Goal: Task Accomplishment & Management: Manage account settings

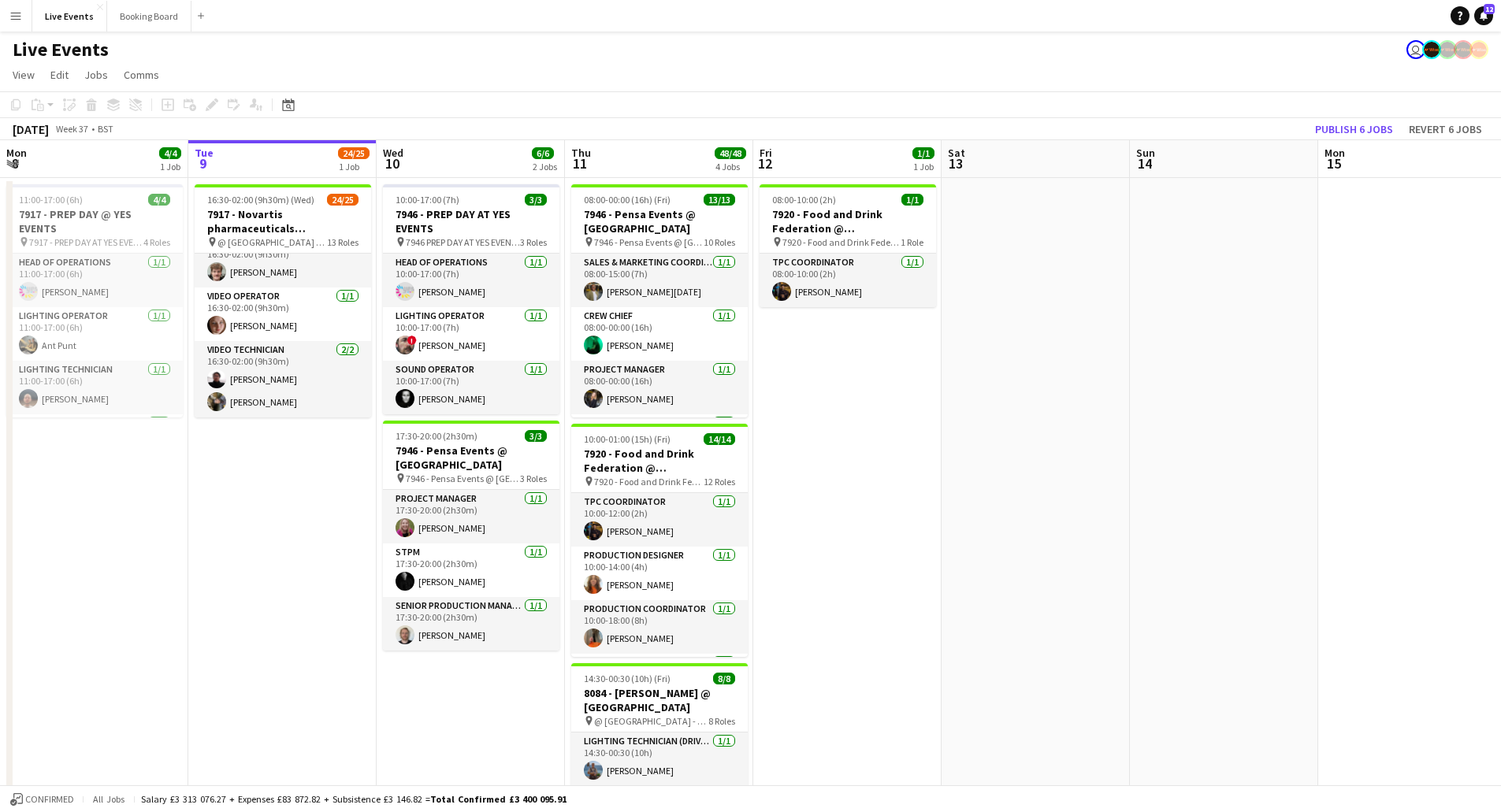
scroll to position [79, 0]
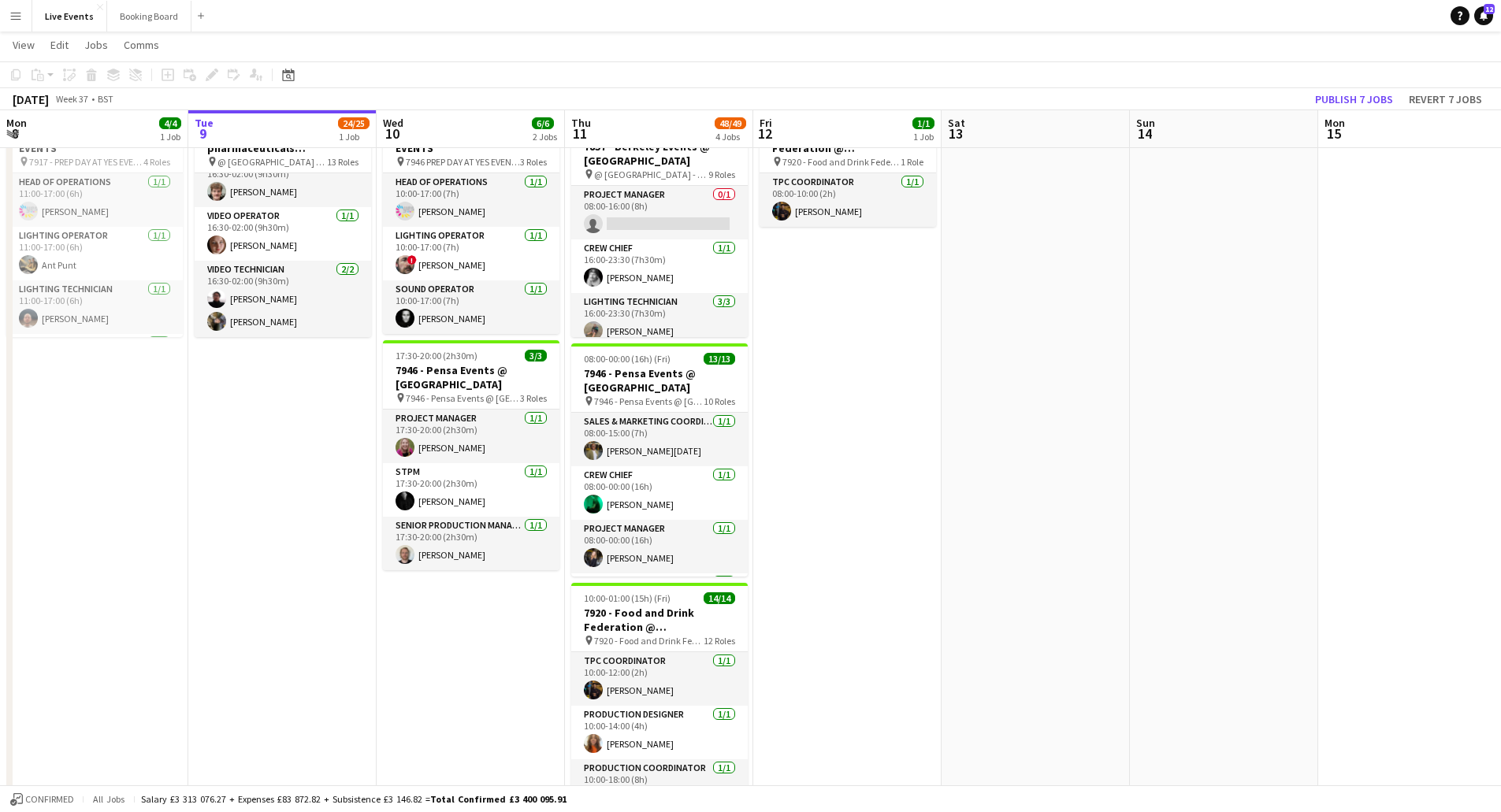
click at [265, 109] on div "[DATE] Week 37 • BST Publish 7 jobs Revert 7 jobs" at bounding box center [750, 99] width 1501 height 22
click at [268, 131] on app-board-header-date "Tue 9 24/25 1 Job" at bounding box center [282, 129] width 188 height 38
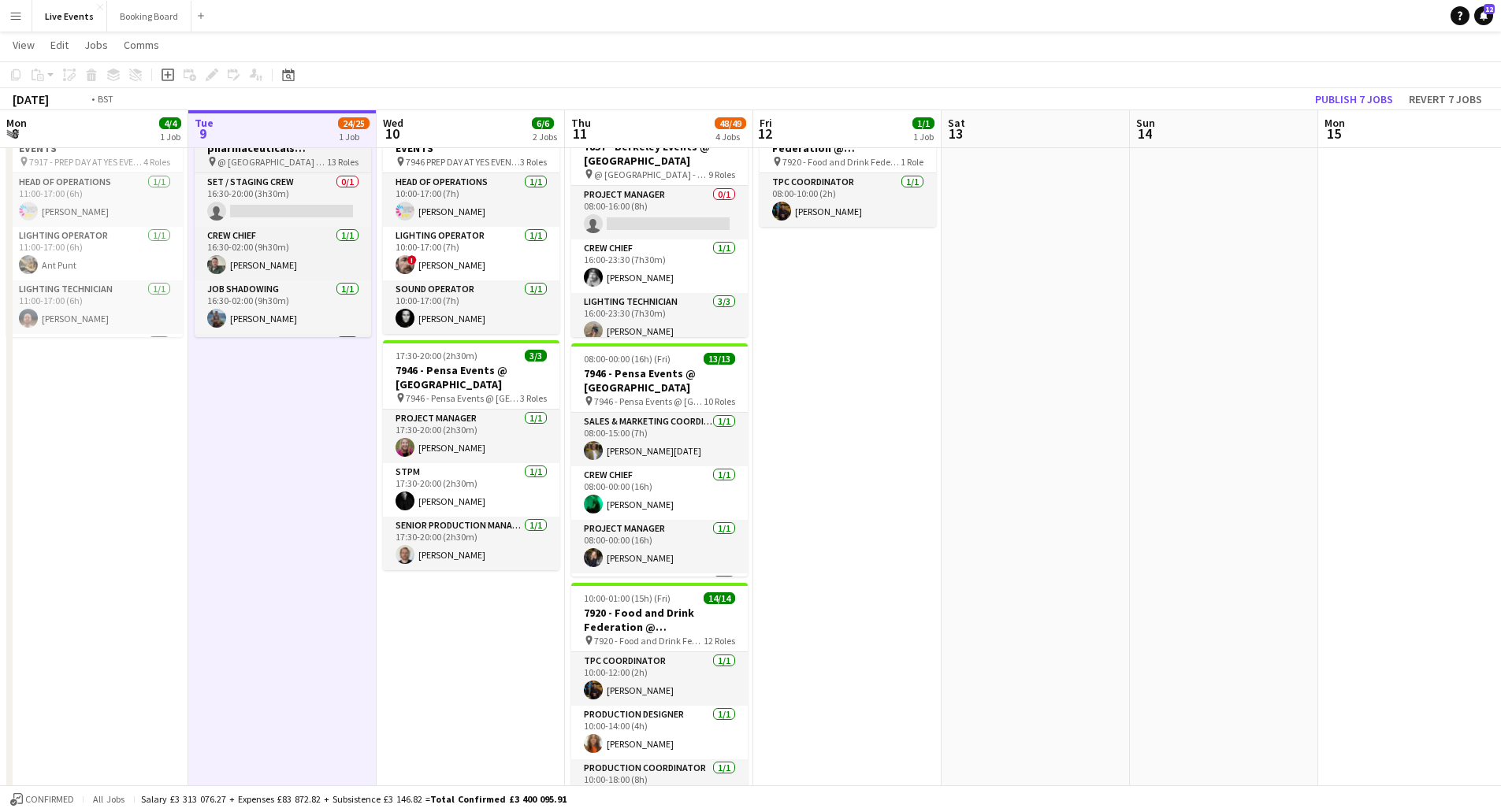
scroll to position [0, 375]
click at [263, 153] on h3 "7917 - Novartis pharmaceuticals Corporation @ [GEOGRAPHIC_DATA]" at bounding box center [284, 140] width 176 height 28
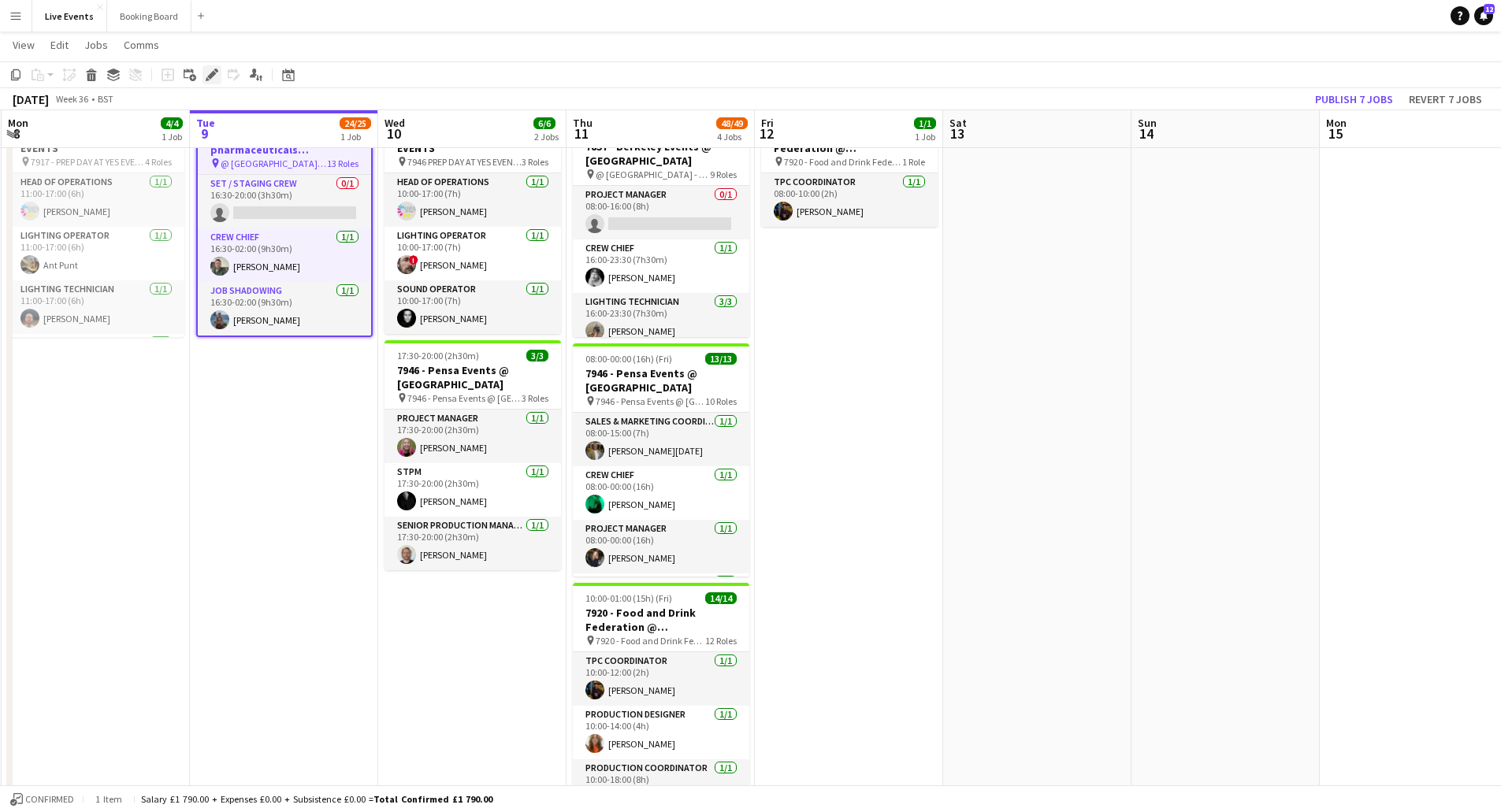
click at [211, 71] on icon "Edit" at bounding box center [212, 75] width 13 height 13
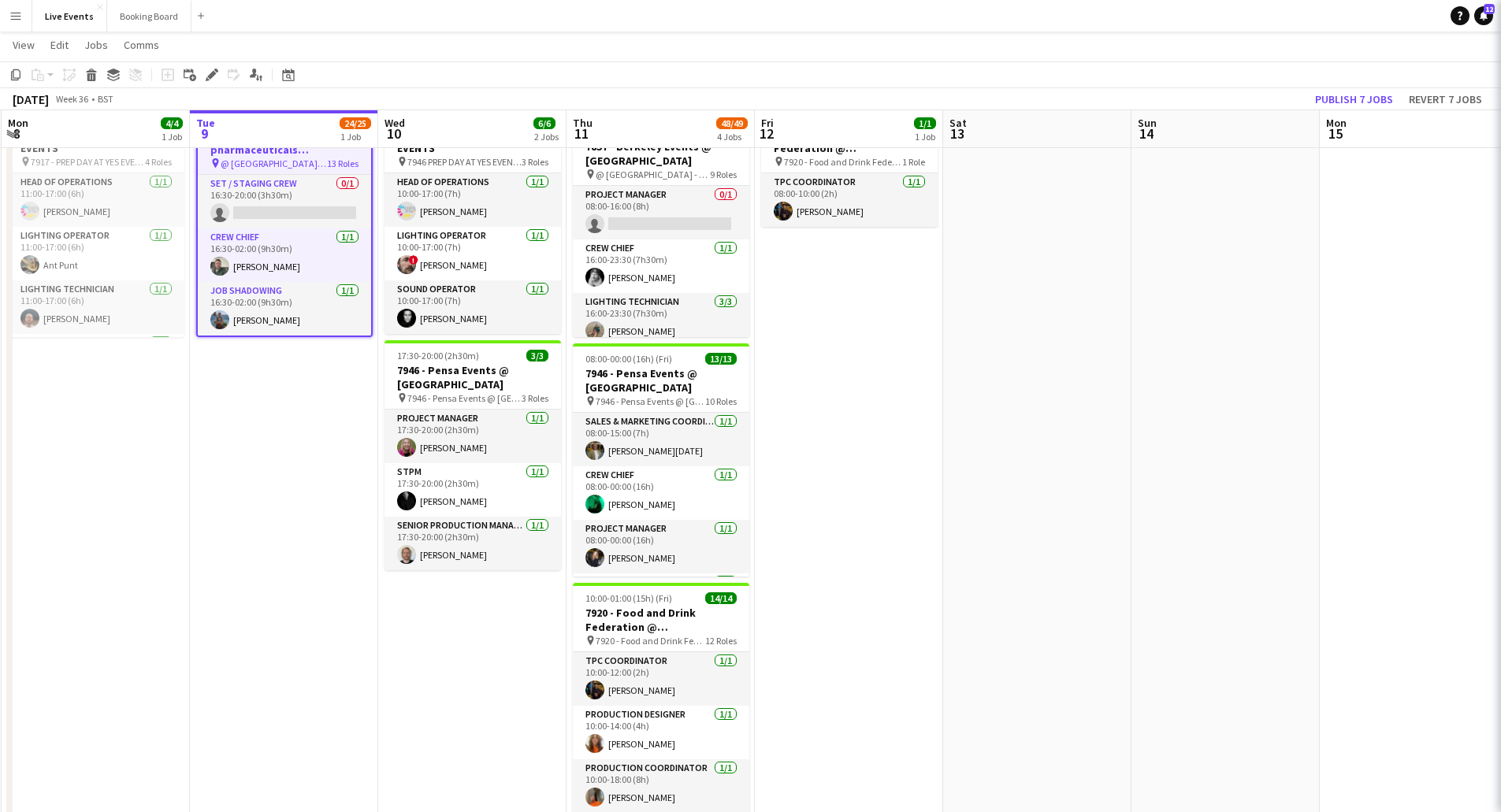
type input "**********"
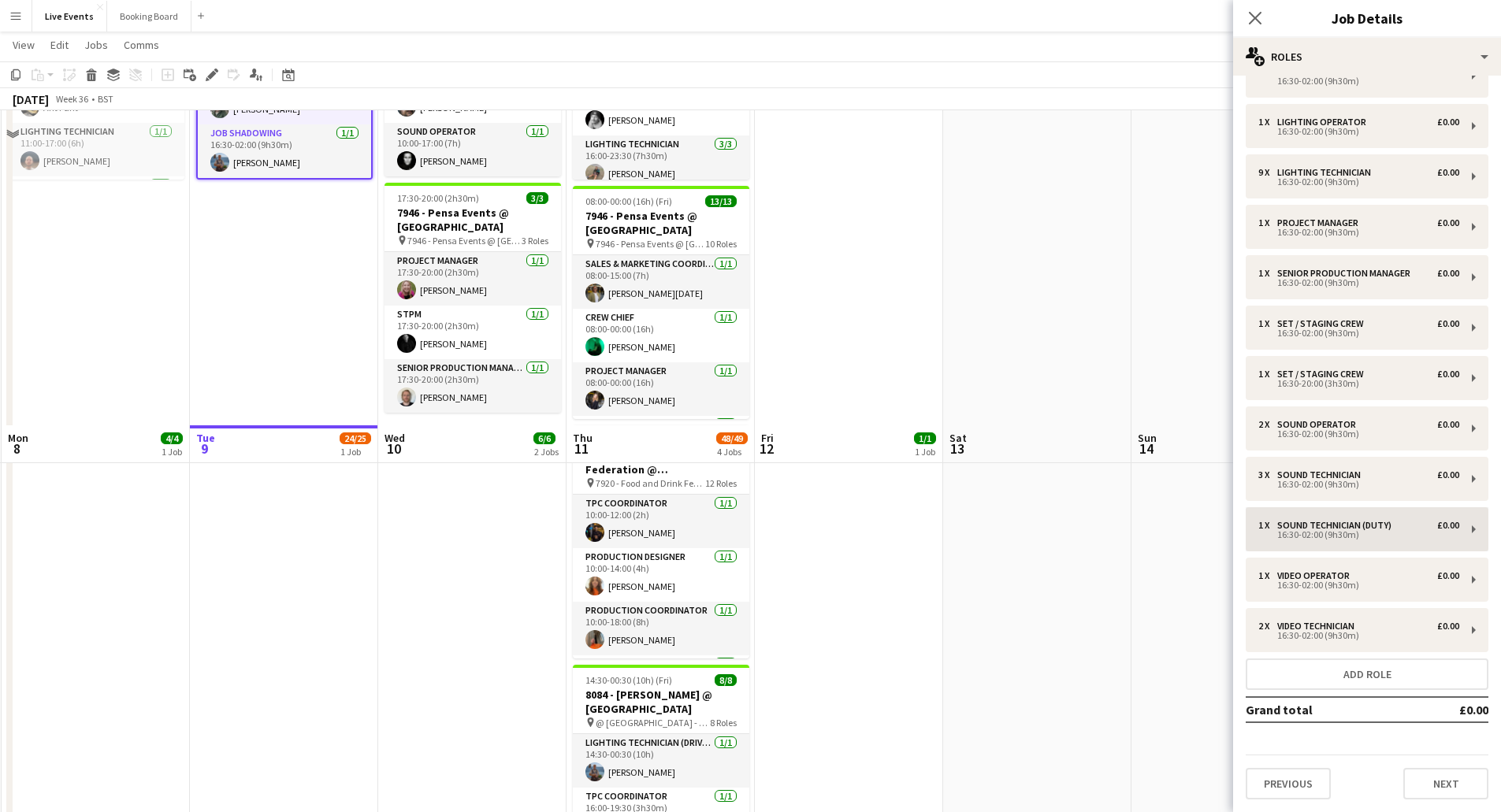
scroll to position [552, 0]
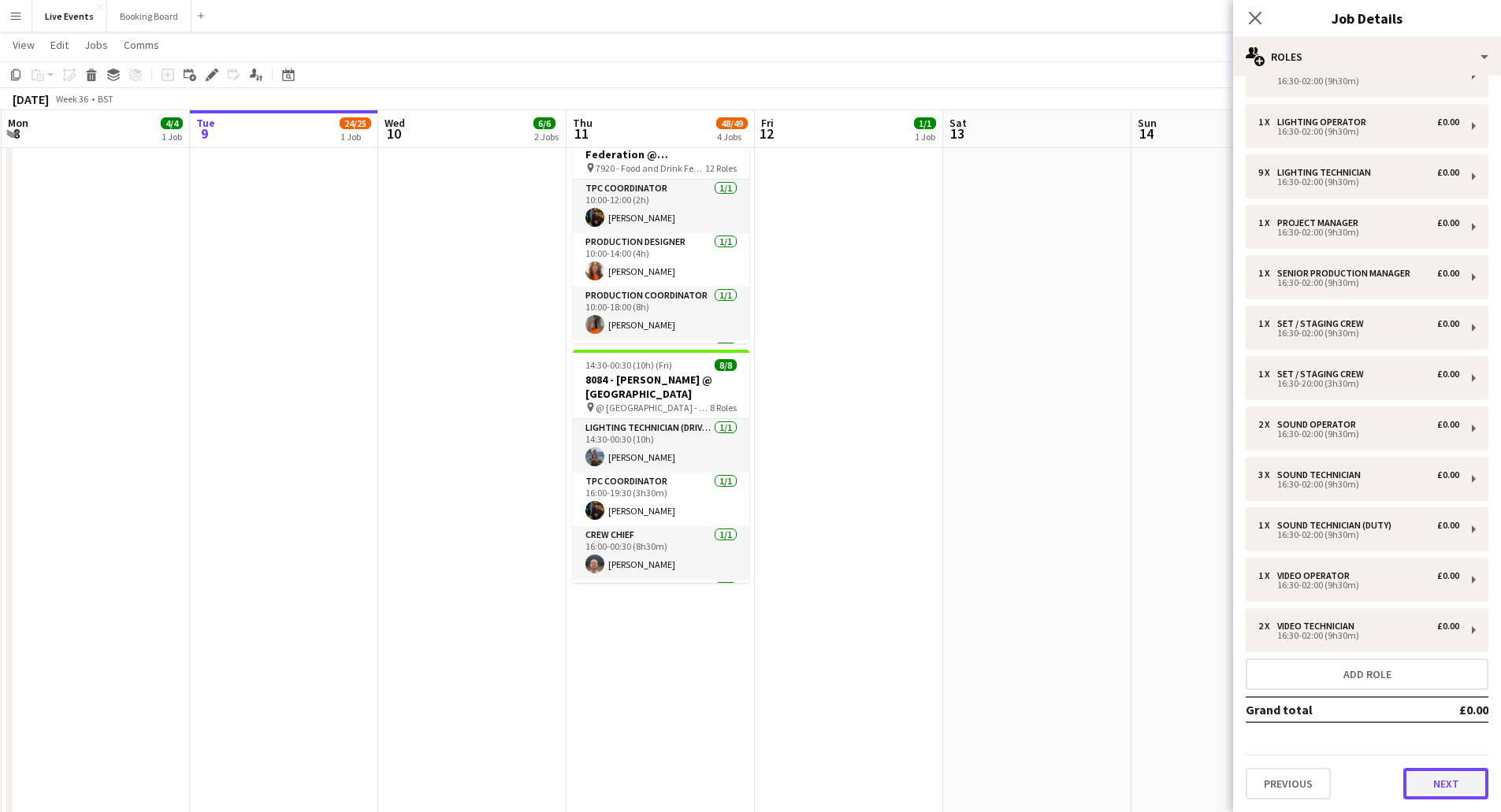
click at [1441, 787] on button "Next" at bounding box center [1446, 783] width 85 height 32
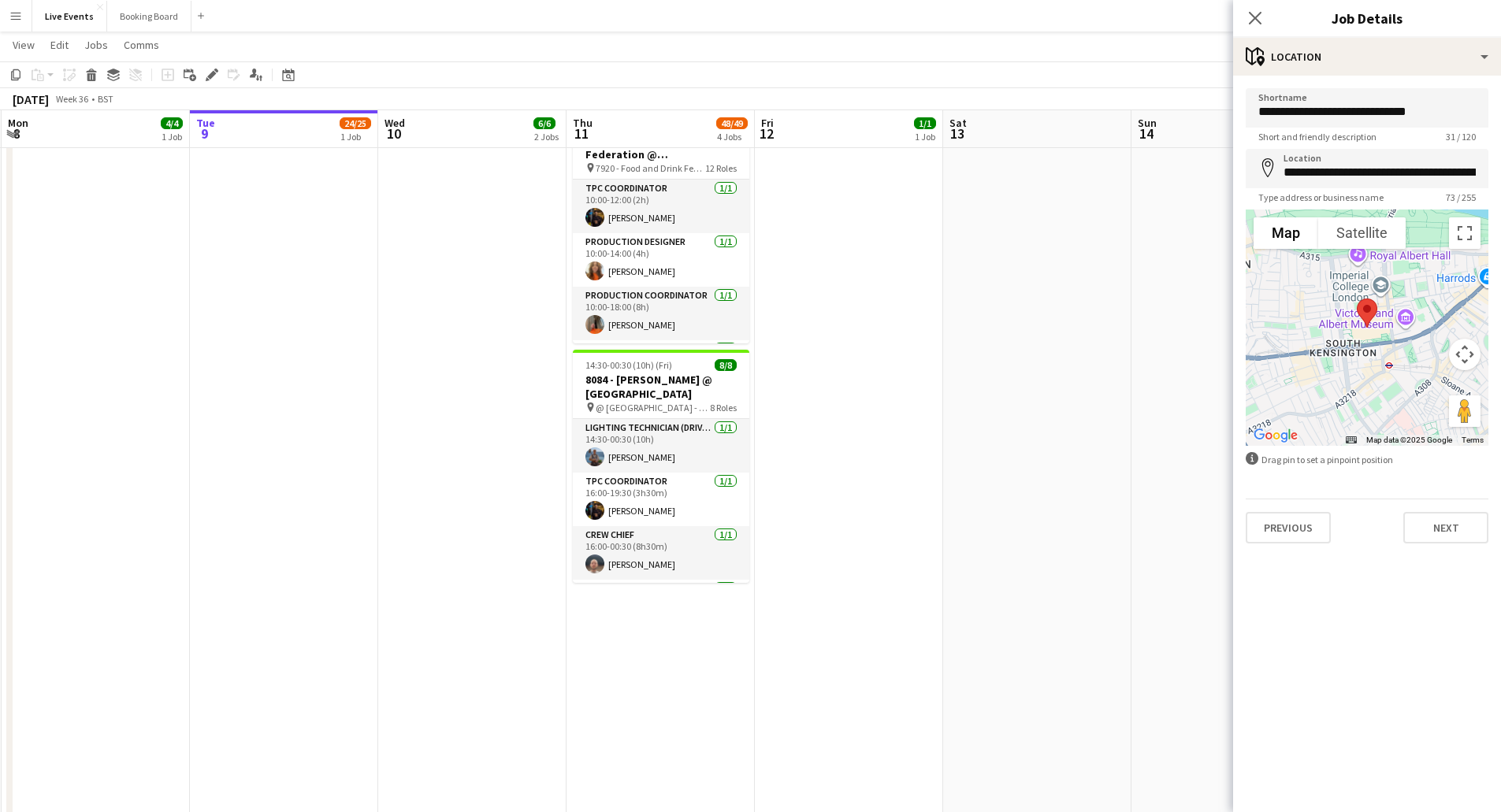
drag, startPoint x: 1443, startPoint y: 548, endPoint x: 1444, endPoint y: 534, distance: 14.0
click at [1443, 547] on div "**********" at bounding box center [1367, 316] width 268 height 480
click at [1444, 533] on button "Next" at bounding box center [1446, 527] width 85 height 32
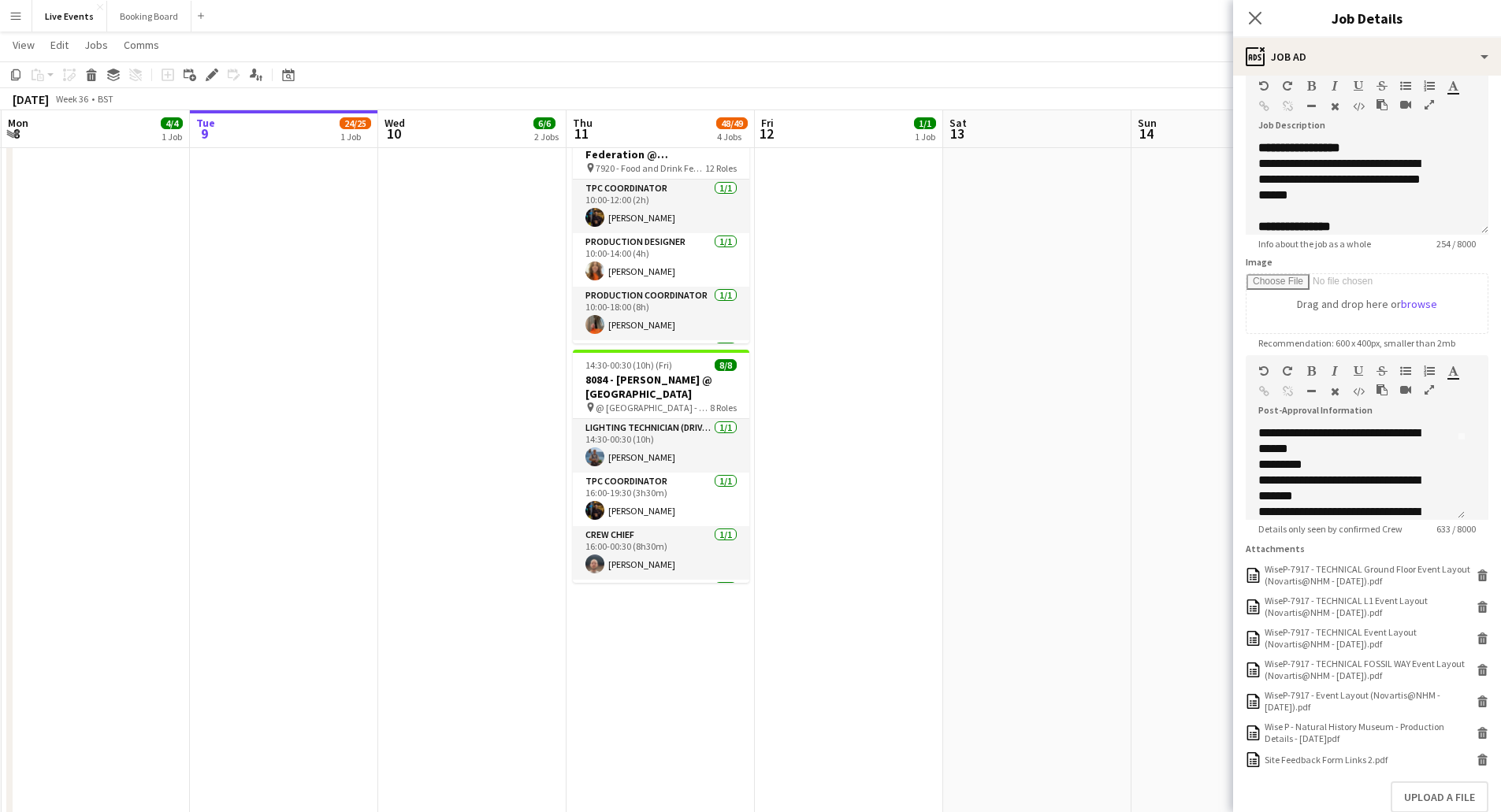
scroll to position [180, 0]
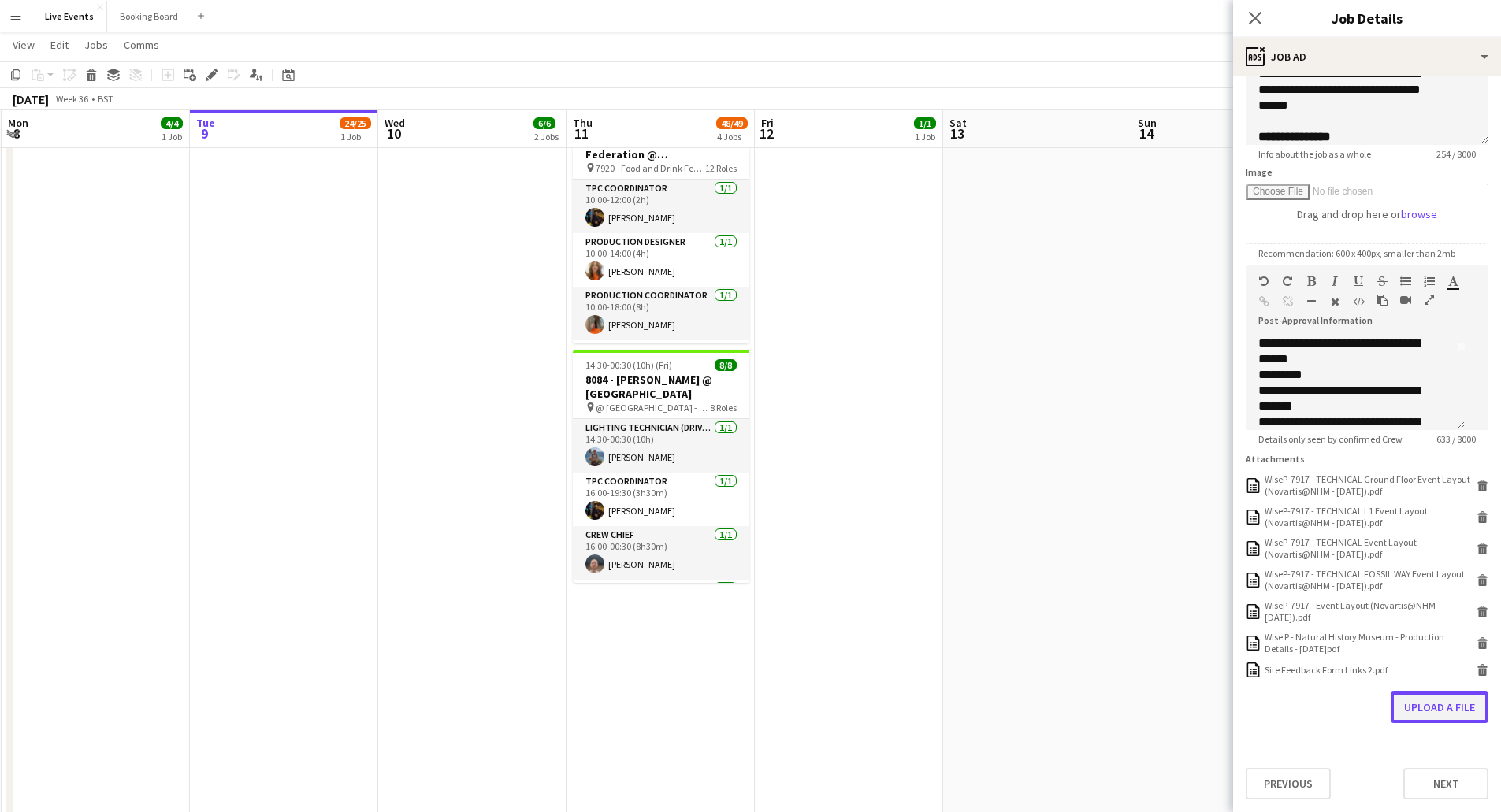
click at [1408, 710] on button "Upload a file" at bounding box center [1439, 707] width 98 height 32
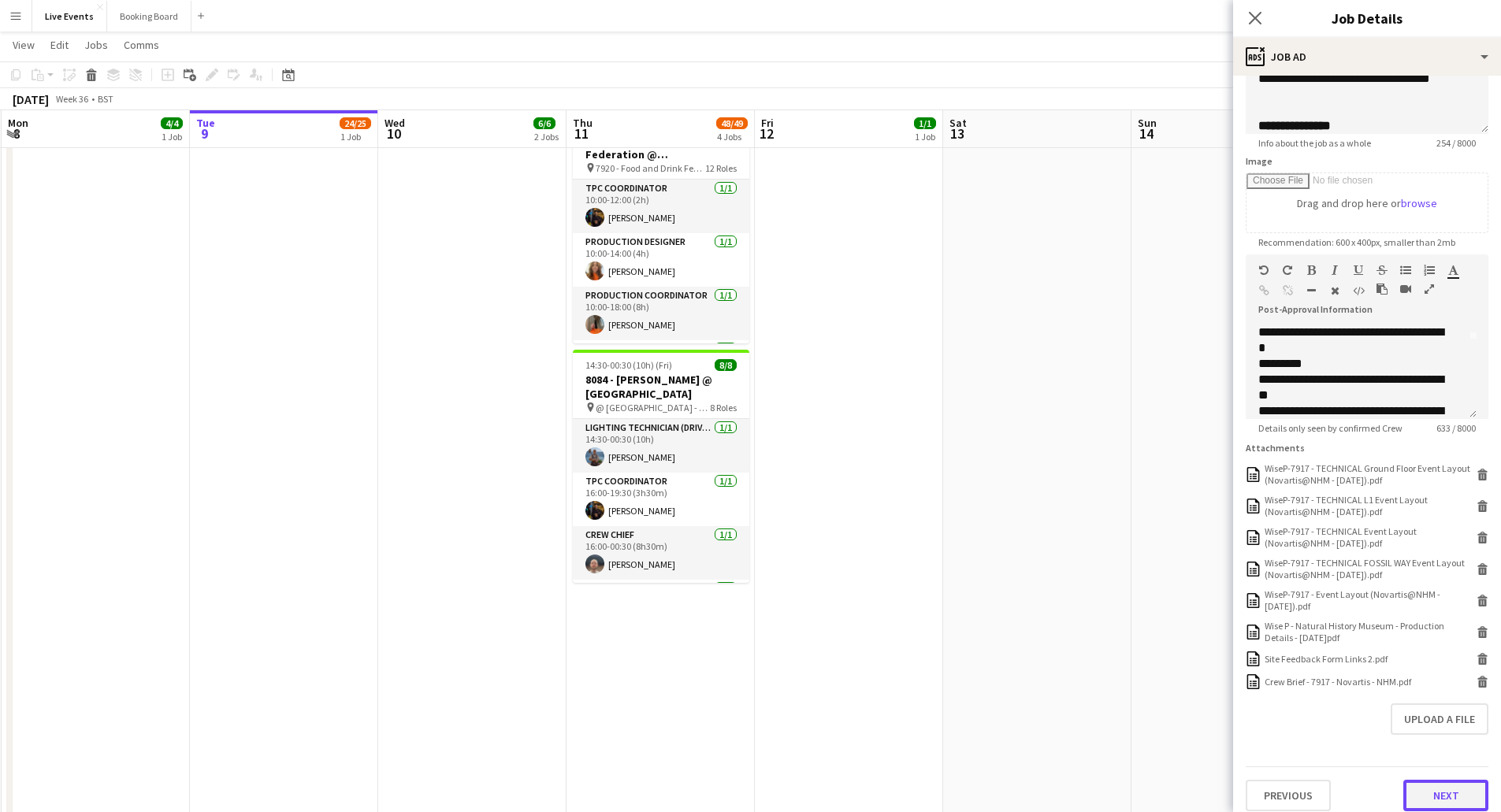
click at [1446, 796] on button "Next" at bounding box center [1446, 795] width 85 height 32
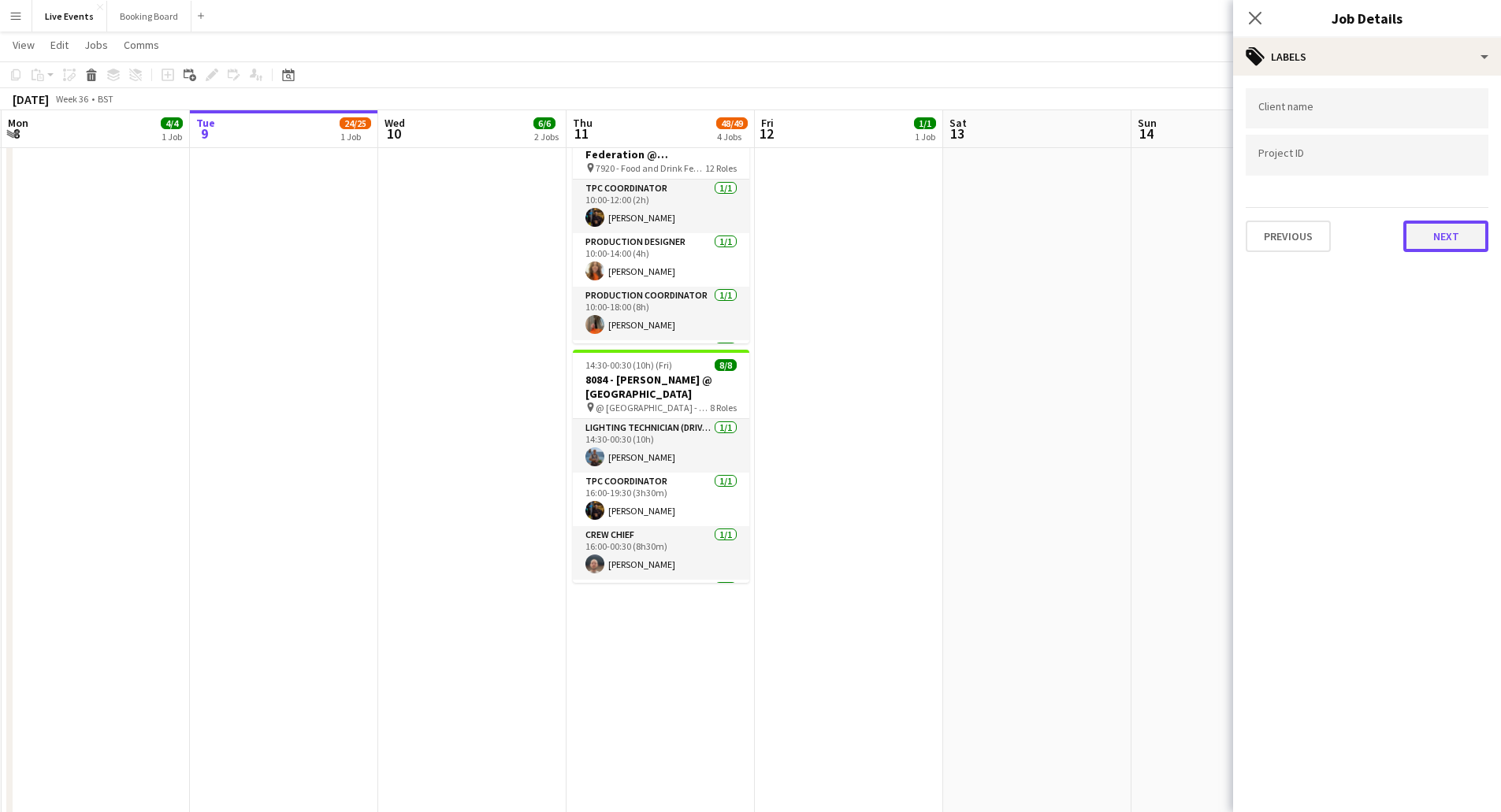
click at [1442, 231] on button "Next" at bounding box center [1446, 236] width 85 height 32
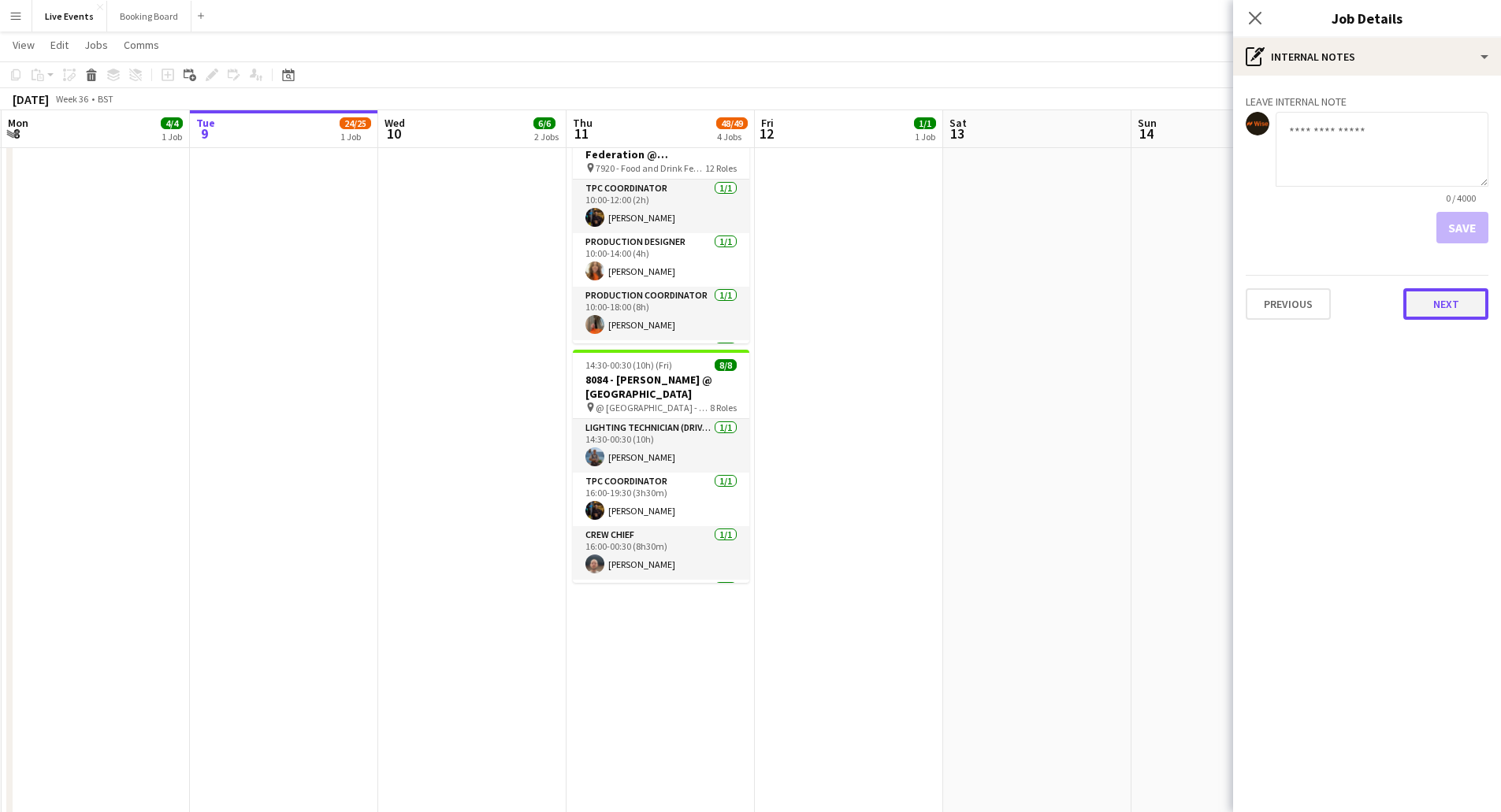
click at [1449, 303] on button "Next" at bounding box center [1446, 304] width 85 height 32
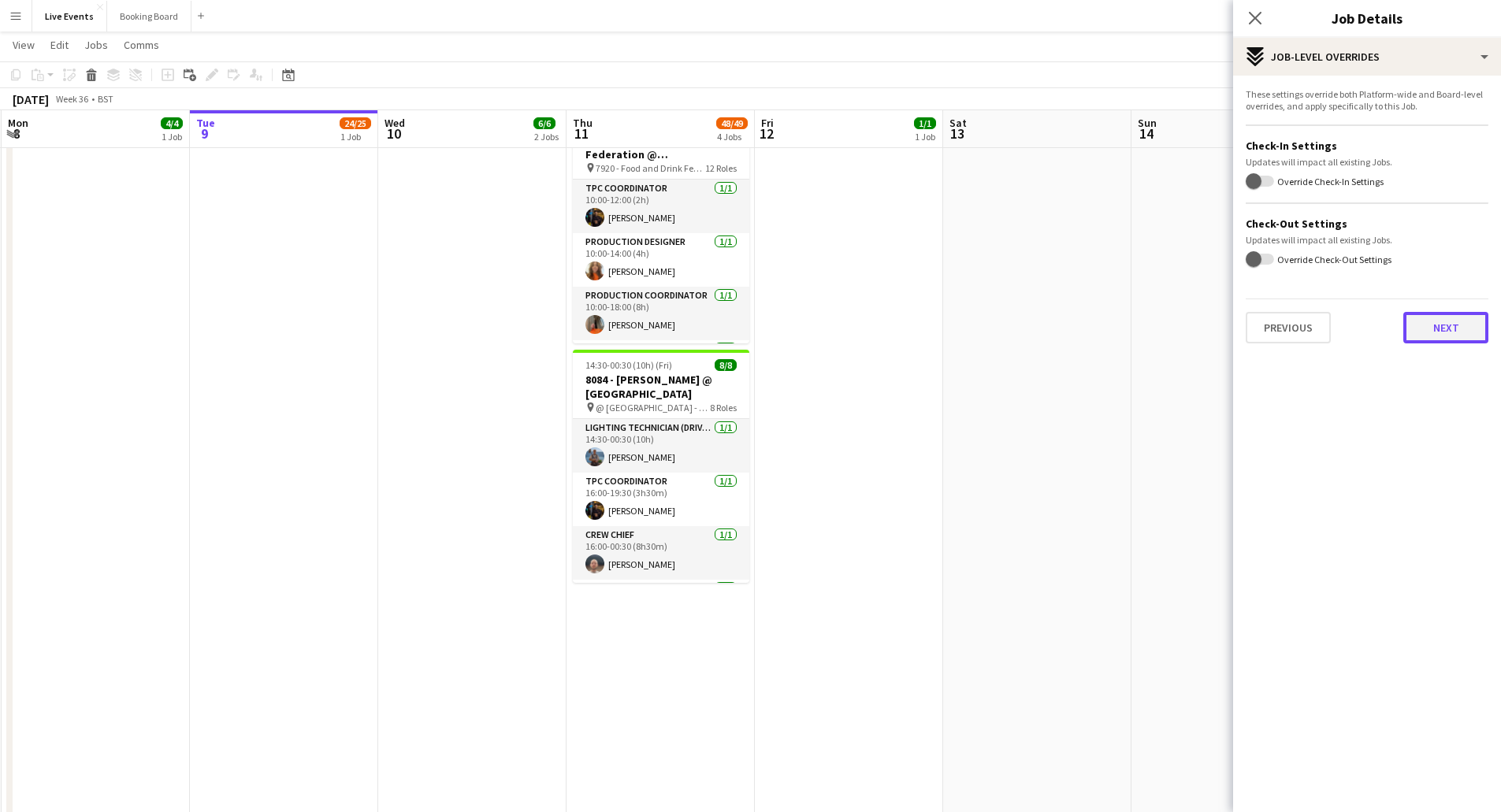
click at [1435, 324] on button "Next" at bounding box center [1446, 327] width 85 height 32
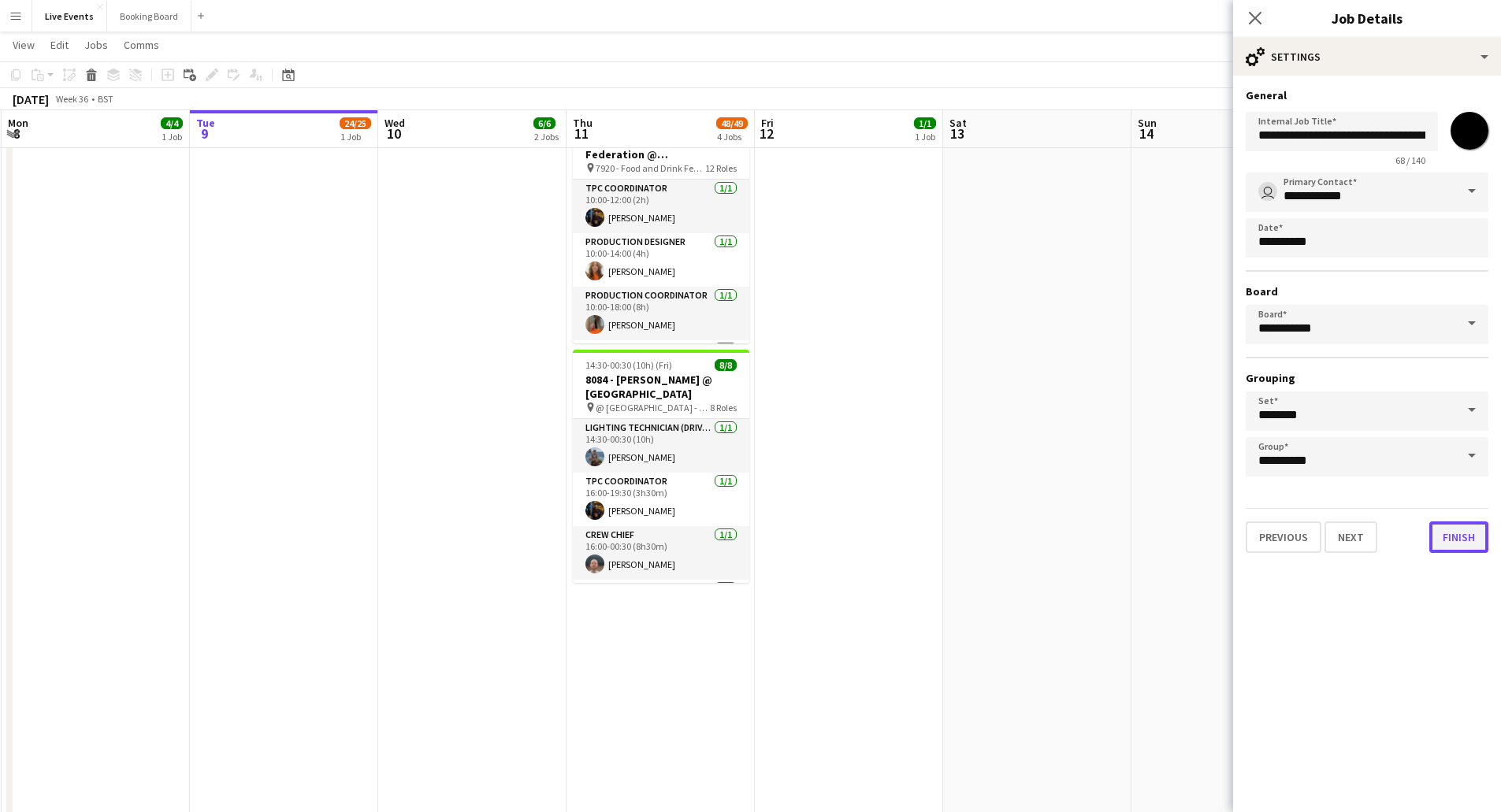
click at [1458, 536] on button "Finish" at bounding box center [1458, 536] width 59 height 32
